Goal: Navigation & Orientation: Find specific page/section

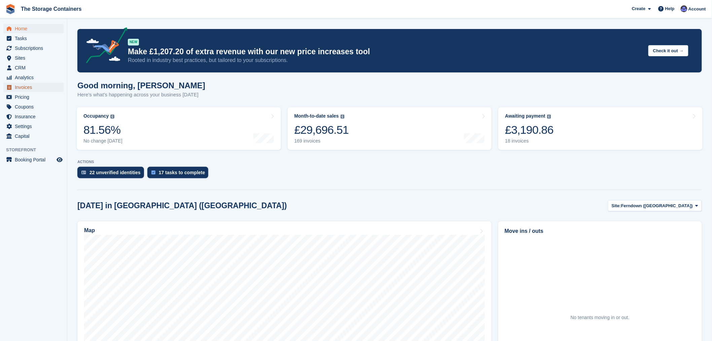
click at [28, 88] on span "Invoices" at bounding box center [35, 86] width 40 height 9
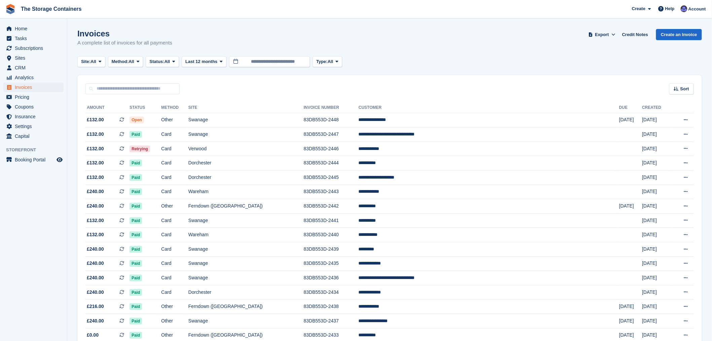
click at [450, 50] on div "Invoices A complete list of invoices for all payments Export Export Invoices Ex…" at bounding box center [389, 42] width 625 height 26
click at [21, 28] on span "Home" at bounding box center [35, 28] width 40 height 9
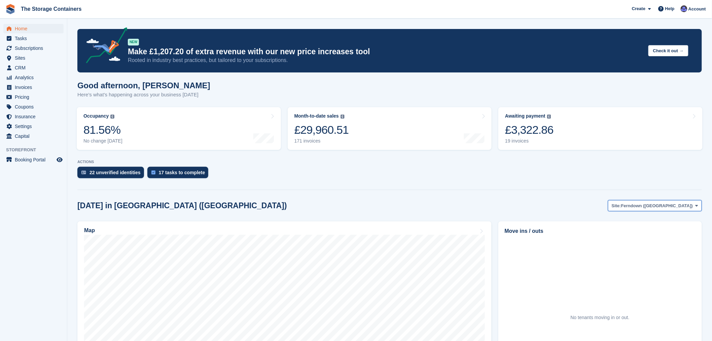
click at [653, 206] on span "Ferndown ([GEOGRAPHIC_DATA])" at bounding box center [657, 205] width 72 height 7
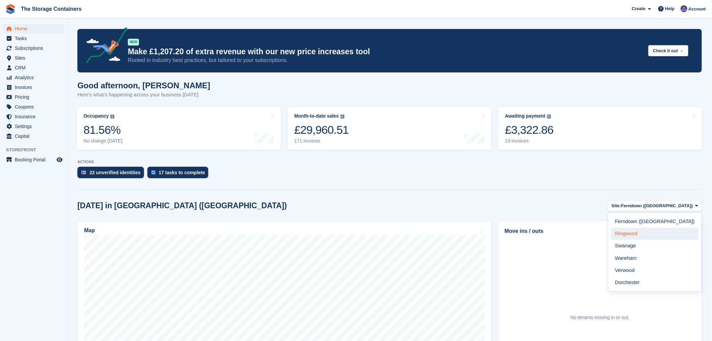
click at [661, 234] on link "Ringwood" at bounding box center [655, 234] width 88 height 12
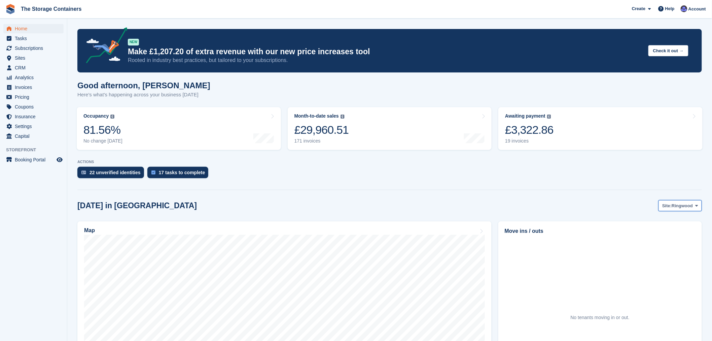
click at [679, 205] on span "Ringwood" at bounding box center [682, 205] width 21 height 7
click at [677, 223] on link "Ferndown ([GEOGRAPHIC_DATA])" at bounding box center [655, 221] width 88 height 12
click at [681, 208] on span "Ferndown ([GEOGRAPHIC_DATA])" at bounding box center [657, 205] width 72 height 7
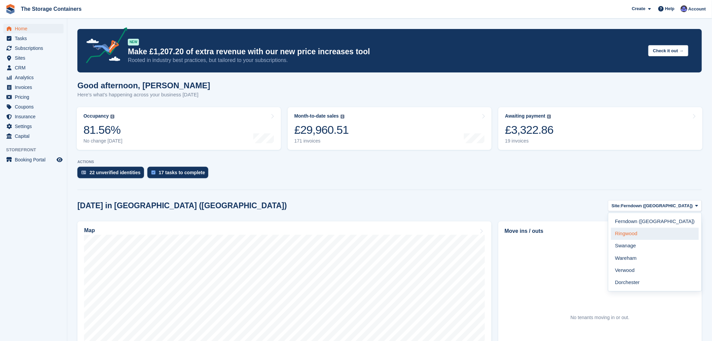
click at [674, 232] on link "Ringwood" at bounding box center [655, 234] width 88 height 12
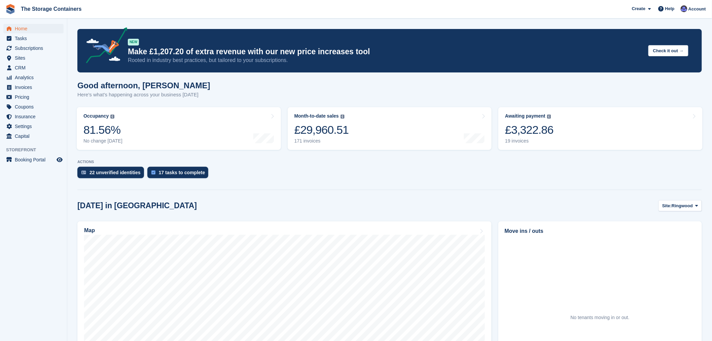
scroll to position [75, 0]
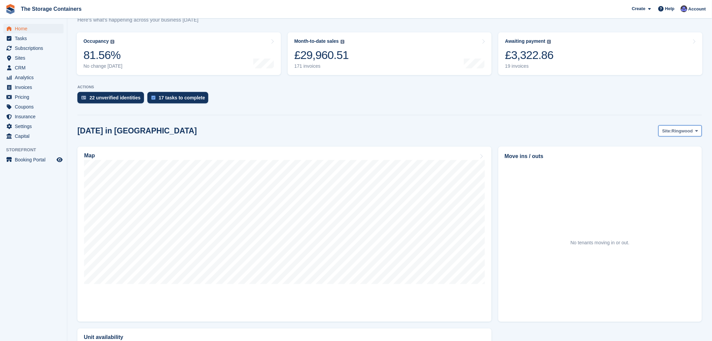
click at [679, 133] on span "Ringwood" at bounding box center [682, 131] width 21 height 7
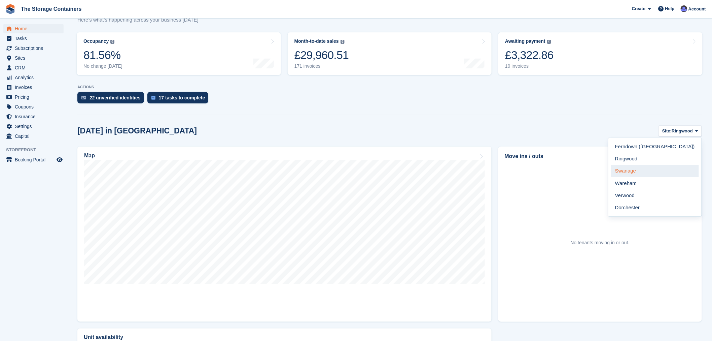
click at [671, 174] on link "Swanage" at bounding box center [655, 171] width 88 height 12
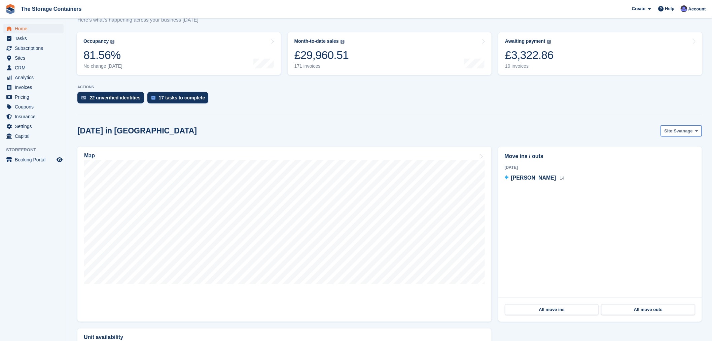
click at [689, 127] on button "Site: Swanage" at bounding box center [681, 130] width 41 height 11
click at [597, 121] on section "NEW Make £1,207.20 of extra revenue with our new price increases tool Rooted in…" at bounding box center [389, 182] width 645 height 515
click at [689, 130] on span "Swanage" at bounding box center [683, 131] width 19 height 7
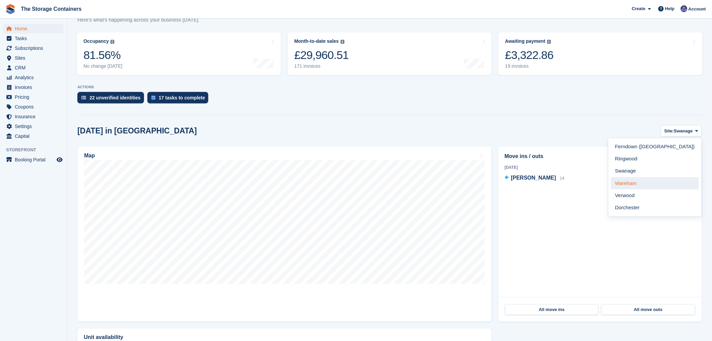
click at [665, 183] on link "Wareham" at bounding box center [655, 183] width 88 height 12
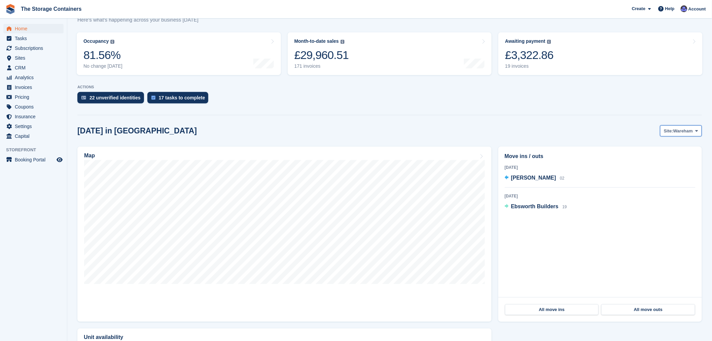
click at [678, 132] on span "Wareham" at bounding box center [684, 131] width 20 height 7
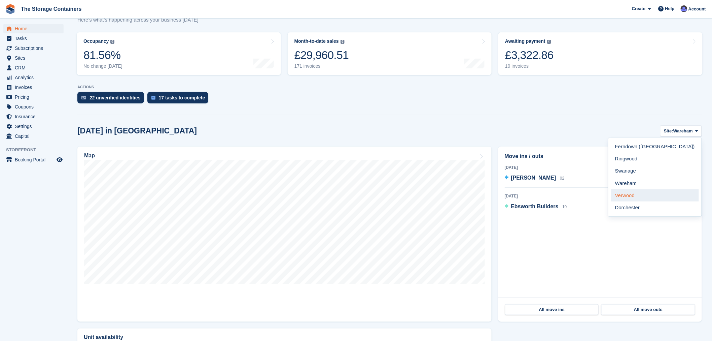
click at [667, 196] on link "Verwood" at bounding box center [655, 195] width 88 height 12
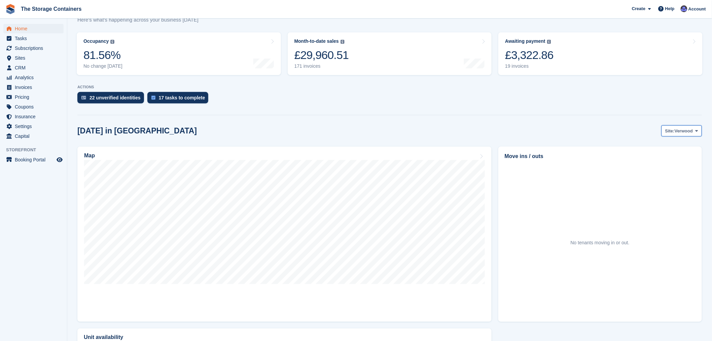
click at [679, 130] on span "Verwood" at bounding box center [684, 131] width 18 height 7
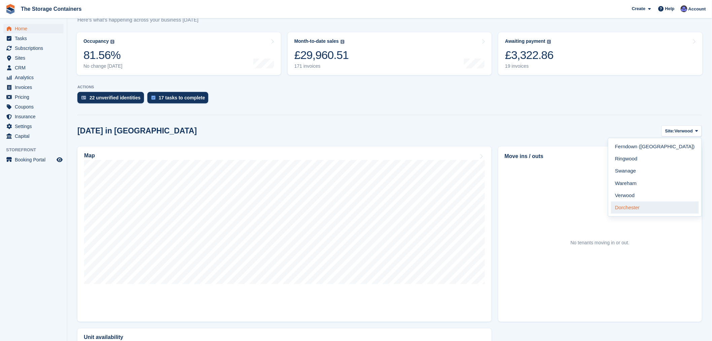
click at [663, 208] on link "Dorchester" at bounding box center [655, 207] width 88 height 12
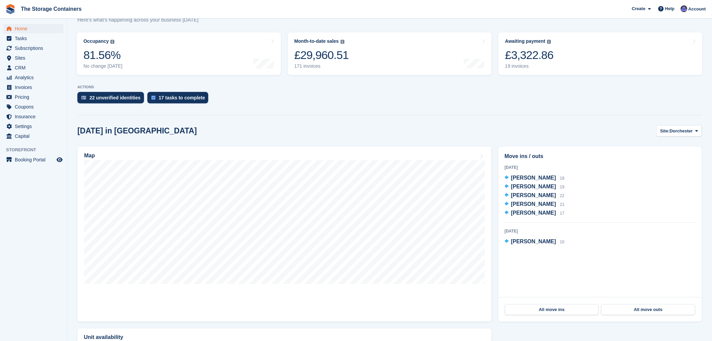
click at [621, 122] on section "NEW Make £1,207.20 of extra revenue with our new price increases tool Rooted in…" at bounding box center [389, 182] width 645 height 515
click at [37, 30] on span "Home" at bounding box center [35, 28] width 40 height 9
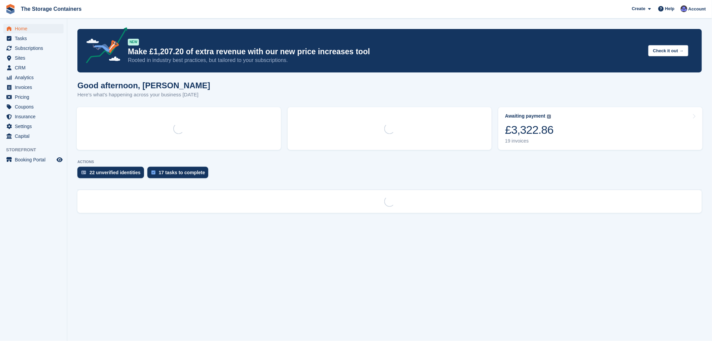
scroll to position [0, 0]
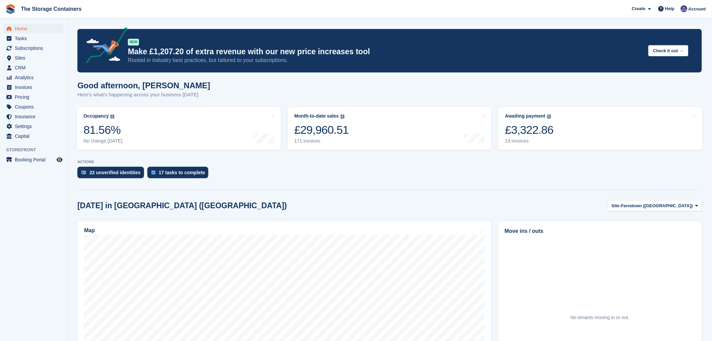
click at [347, 162] on p "ACTIONS" at bounding box center [389, 162] width 625 height 4
